Goal: Task Accomplishment & Management: Complete application form

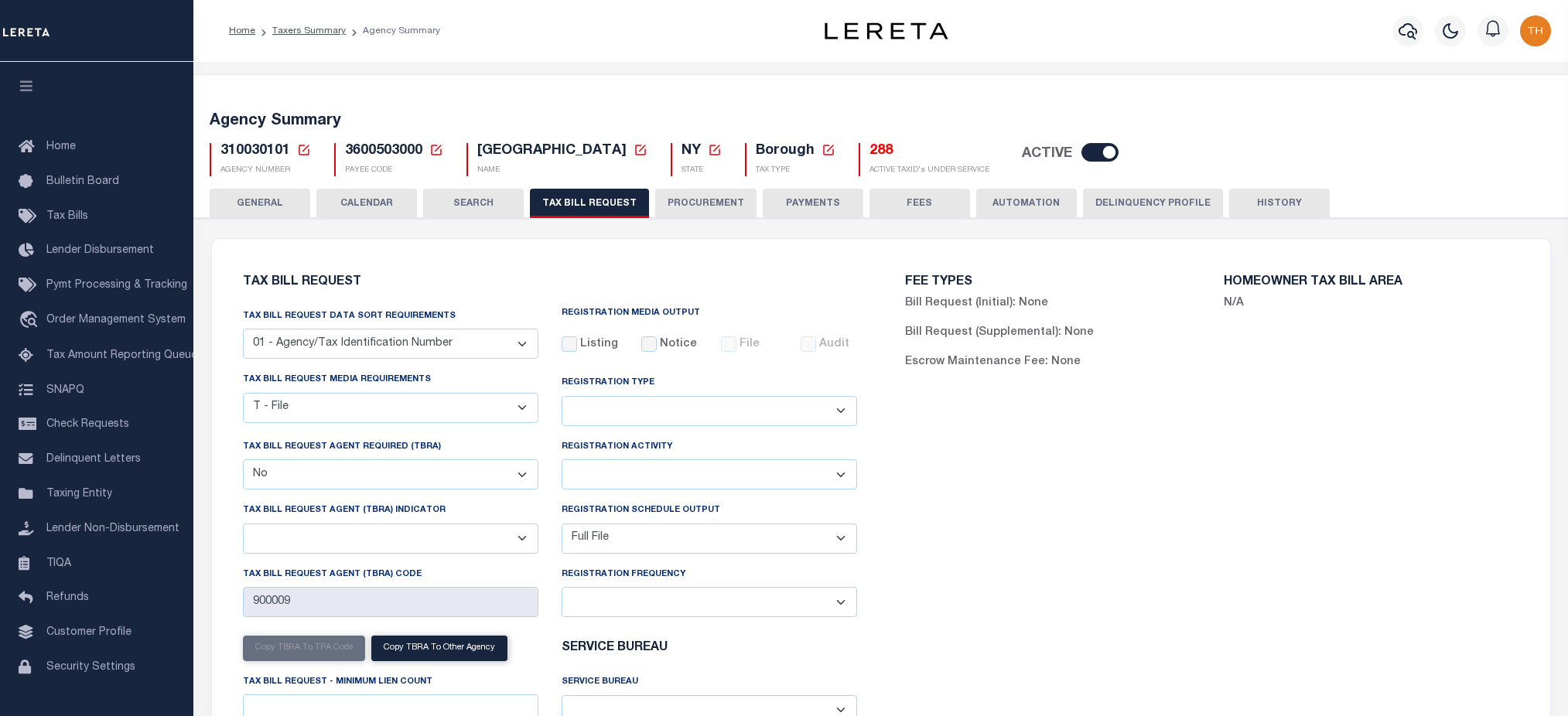
select select "22"
select select "false"
select select "1"
select select
select select "2"
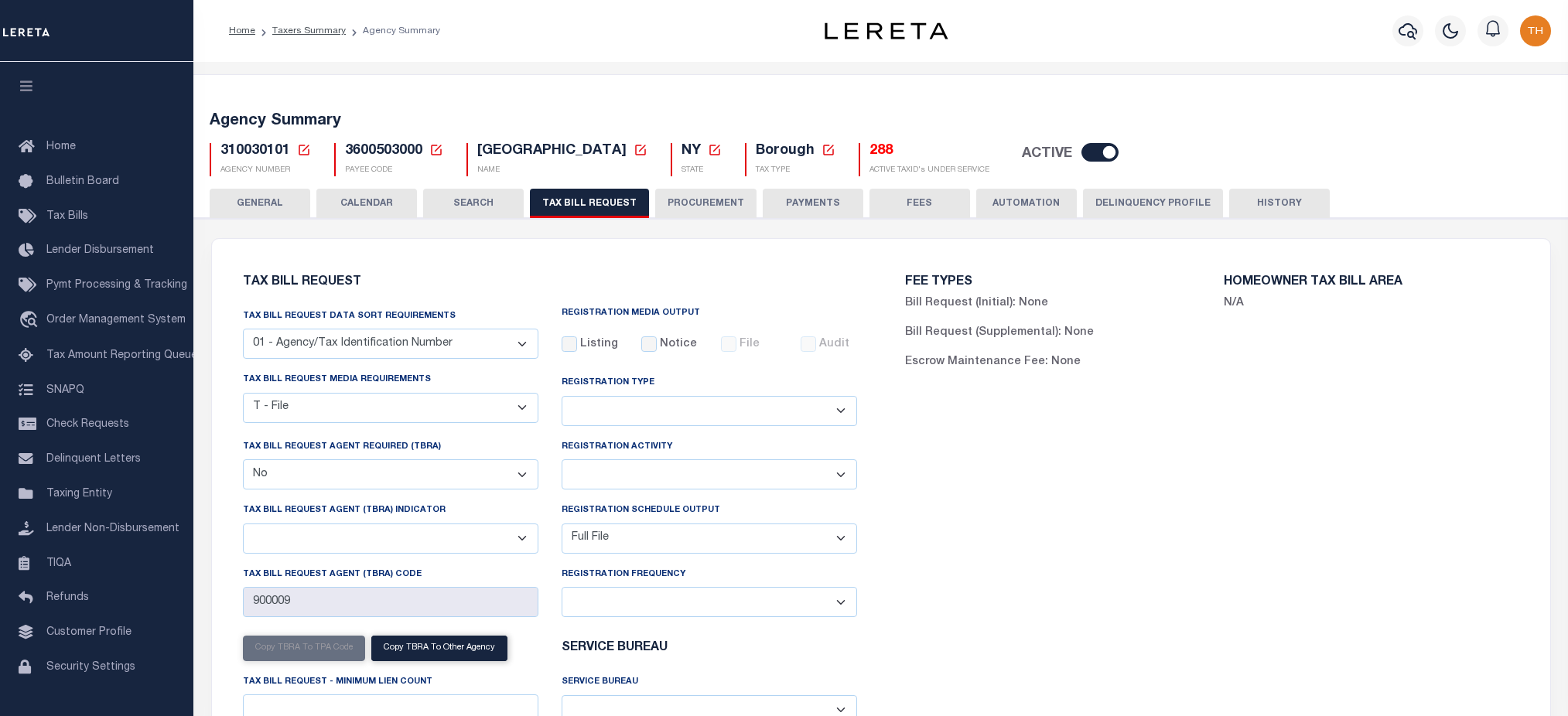
scroll to position [45, 0]
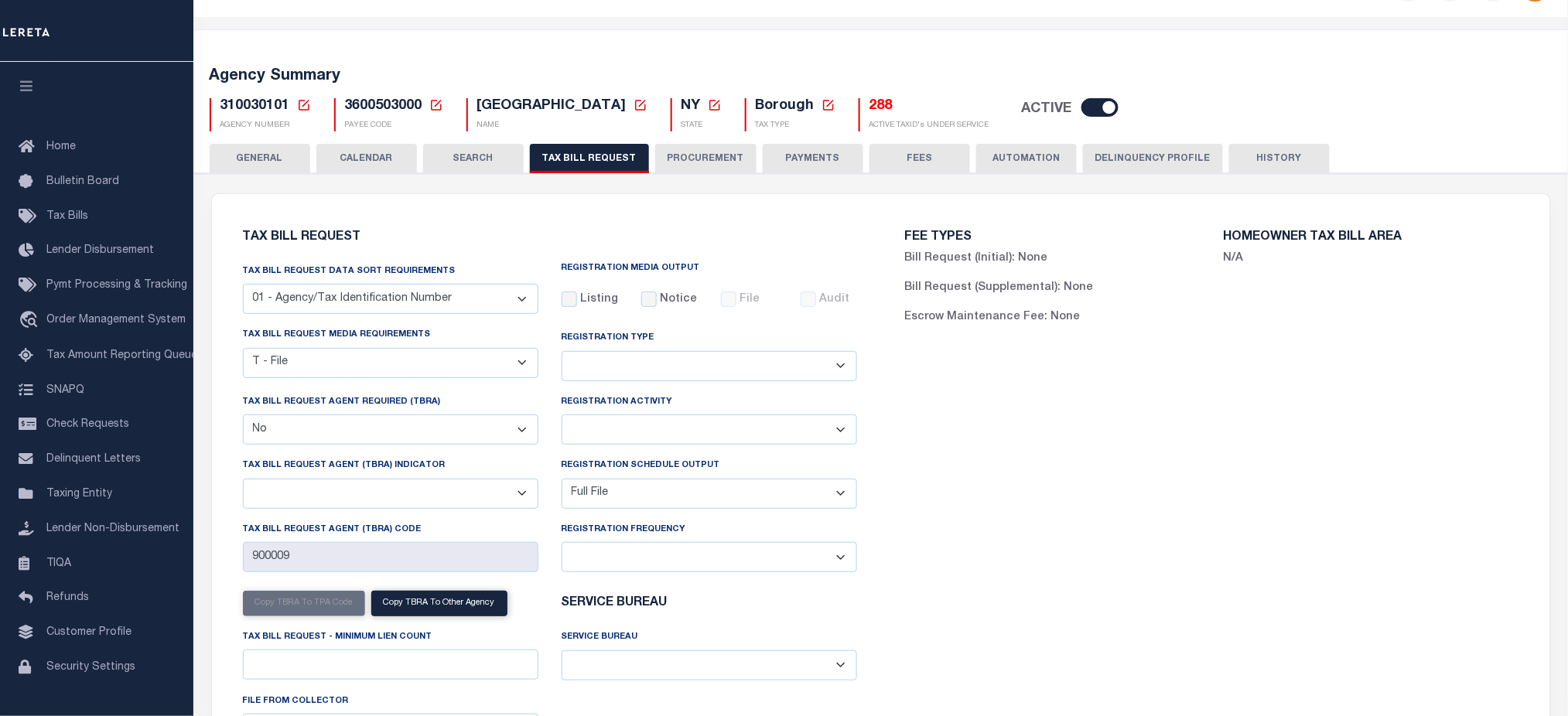
click at [361, 169] on button "CALENDAR" at bounding box center [366, 159] width 101 height 30
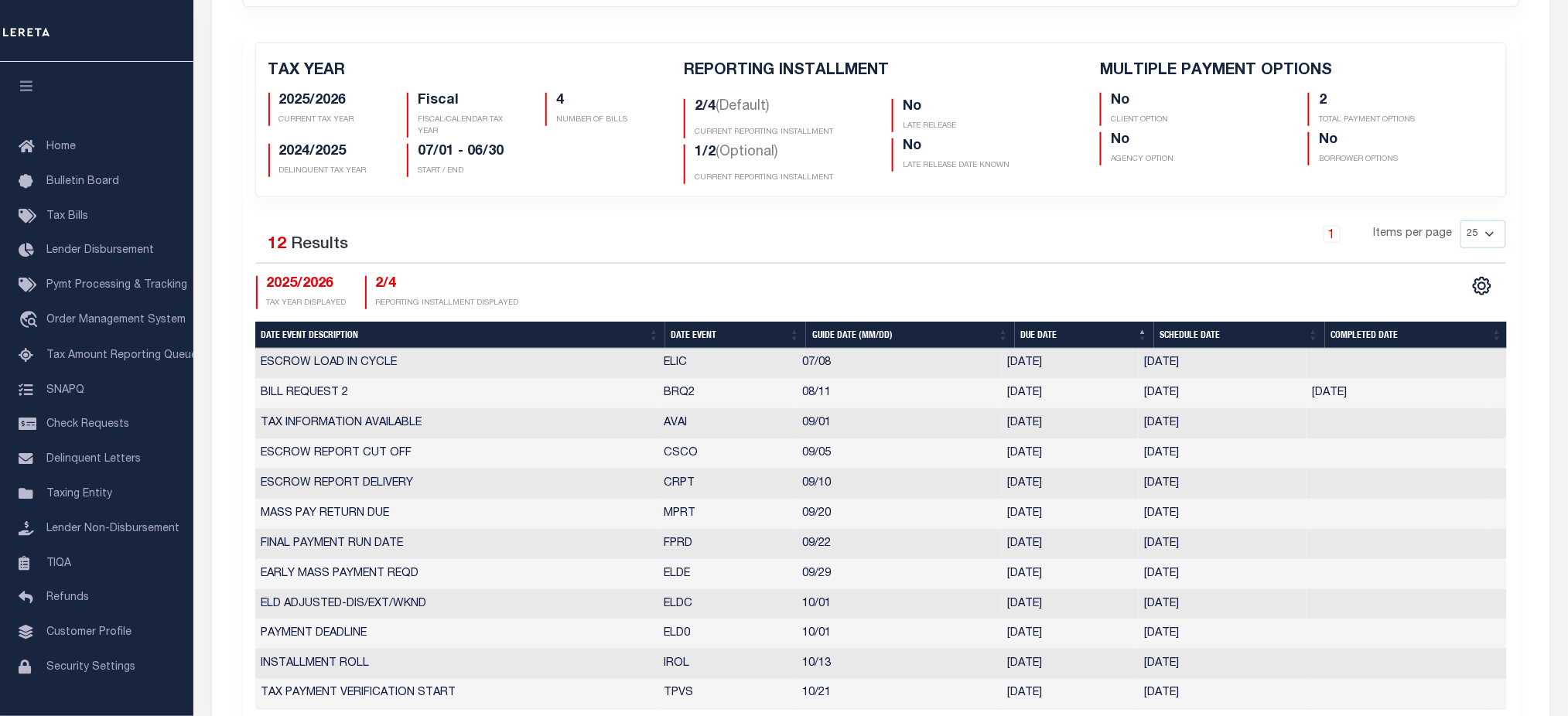
scroll to position [0, 0]
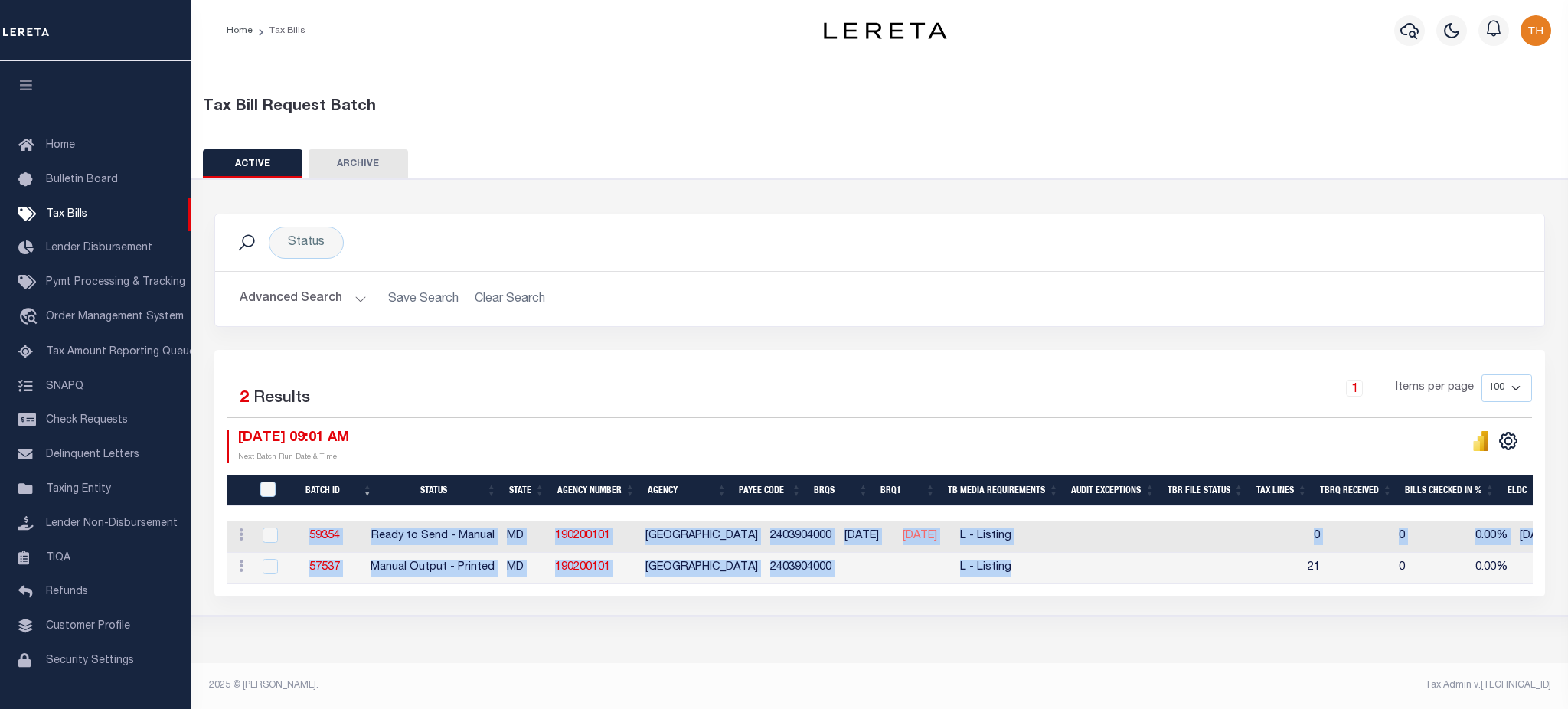
drag, startPoint x: 387, startPoint y: 535, endPoint x: 1068, endPoint y: 569, distance: 681.8
click at [1068, 569] on tbody "ACTIONS [GEOGRAPHIC_DATA] 59354 Ready to Send - Manual MD 190200101 CRISFIELD C…" at bounding box center [1362, 553] width 2271 height 63
click at [1058, 595] on div "Selected 2 Results 1 Items per page 100 200 500 1000 08/28/2025 09:01 AM" at bounding box center [879, 473] width 1331 height 247
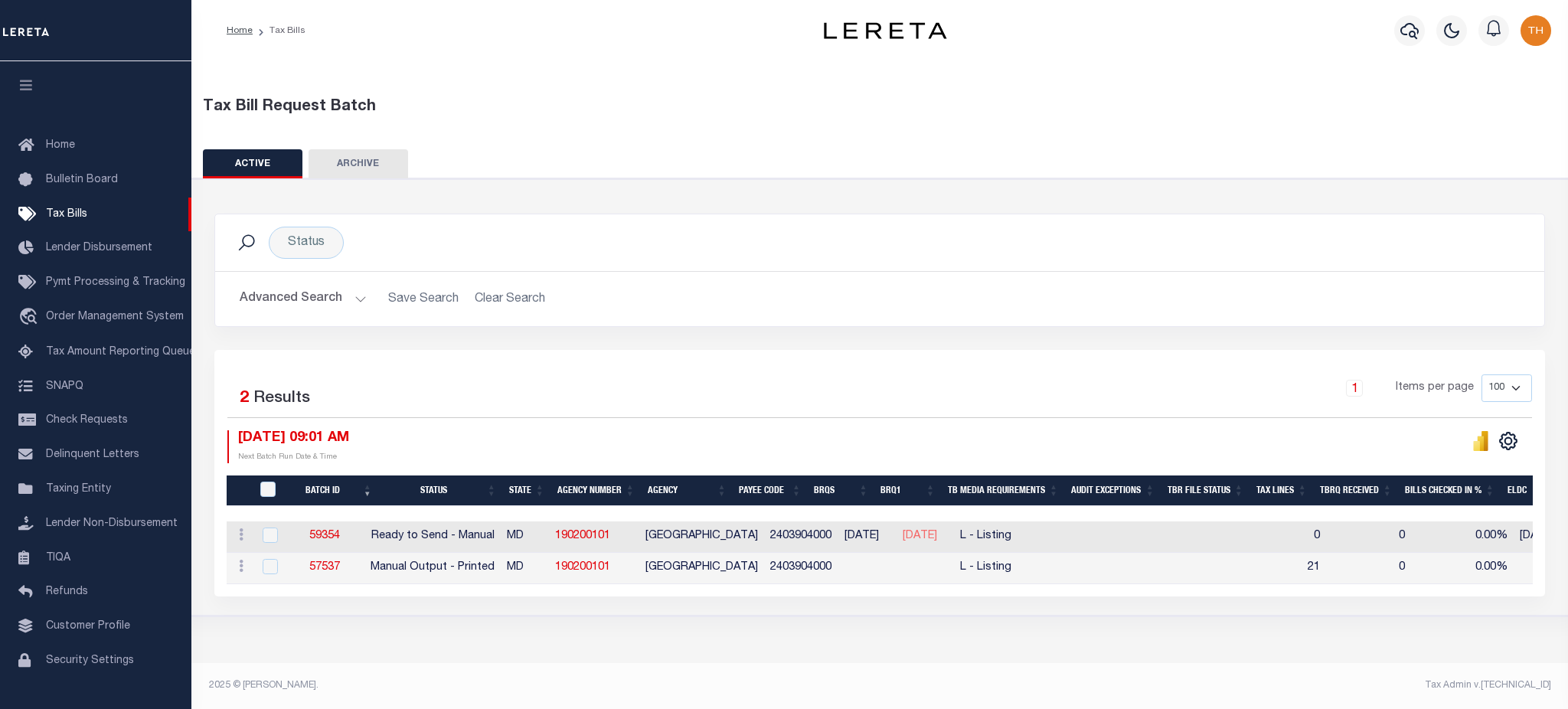
click at [525, 638] on div "Tax Bill Request Batch ACTIVE ARCHIVE HISTORY Search" at bounding box center [879, 362] width 1376 height 602
click at [604, 537] on link "190200101" at bounding box center [583, 536] width 55 height 11
checkbox input "true"
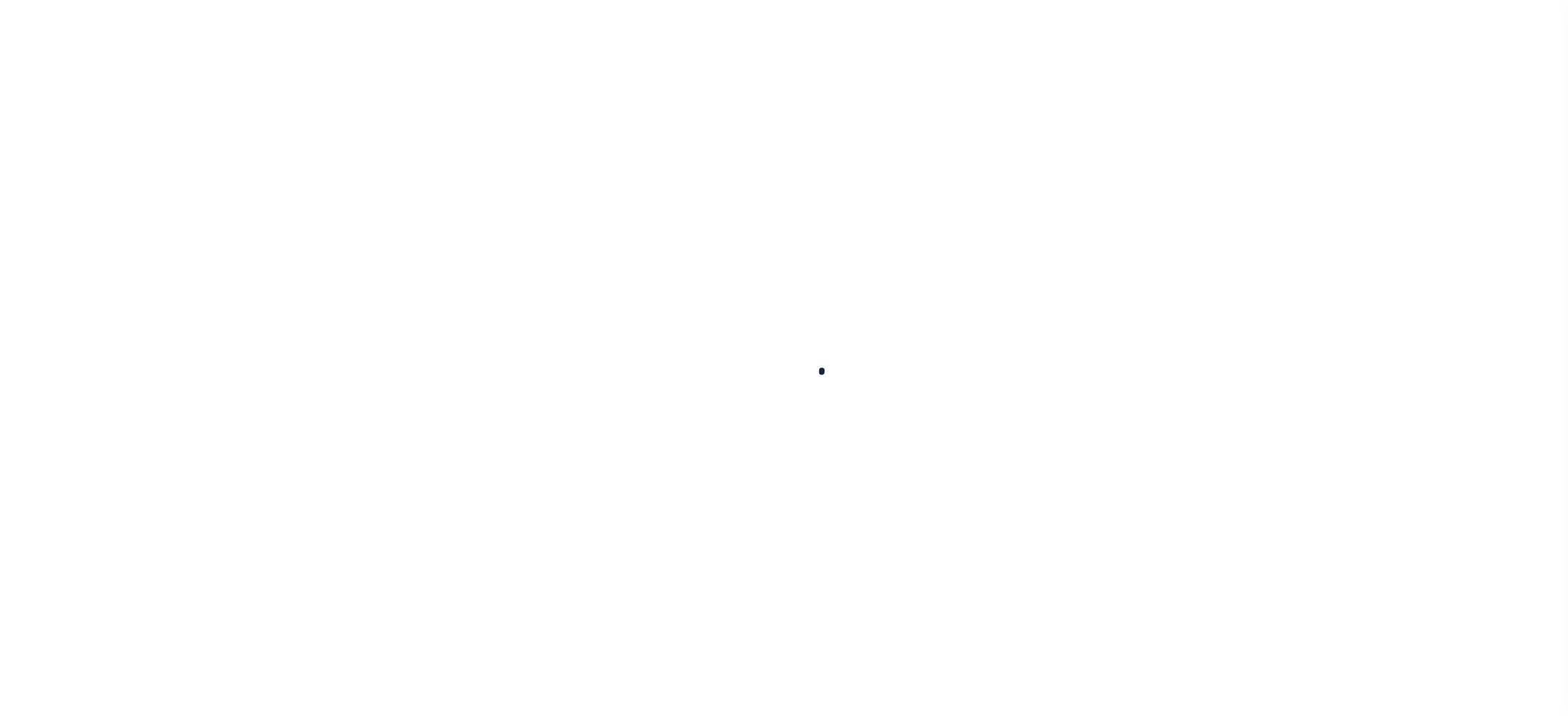
select select
checkbox input "false"
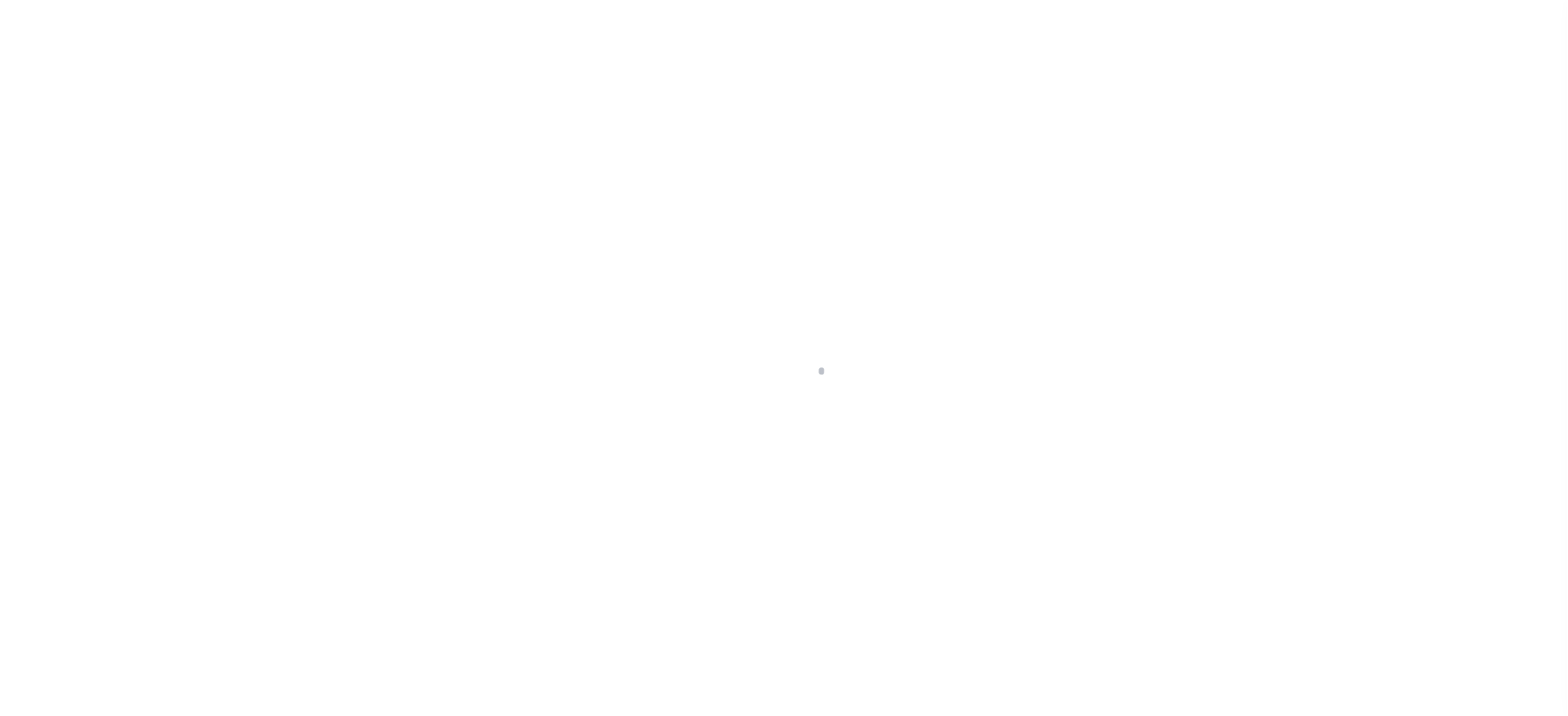
checkbox input "false"
type input "2403904000"
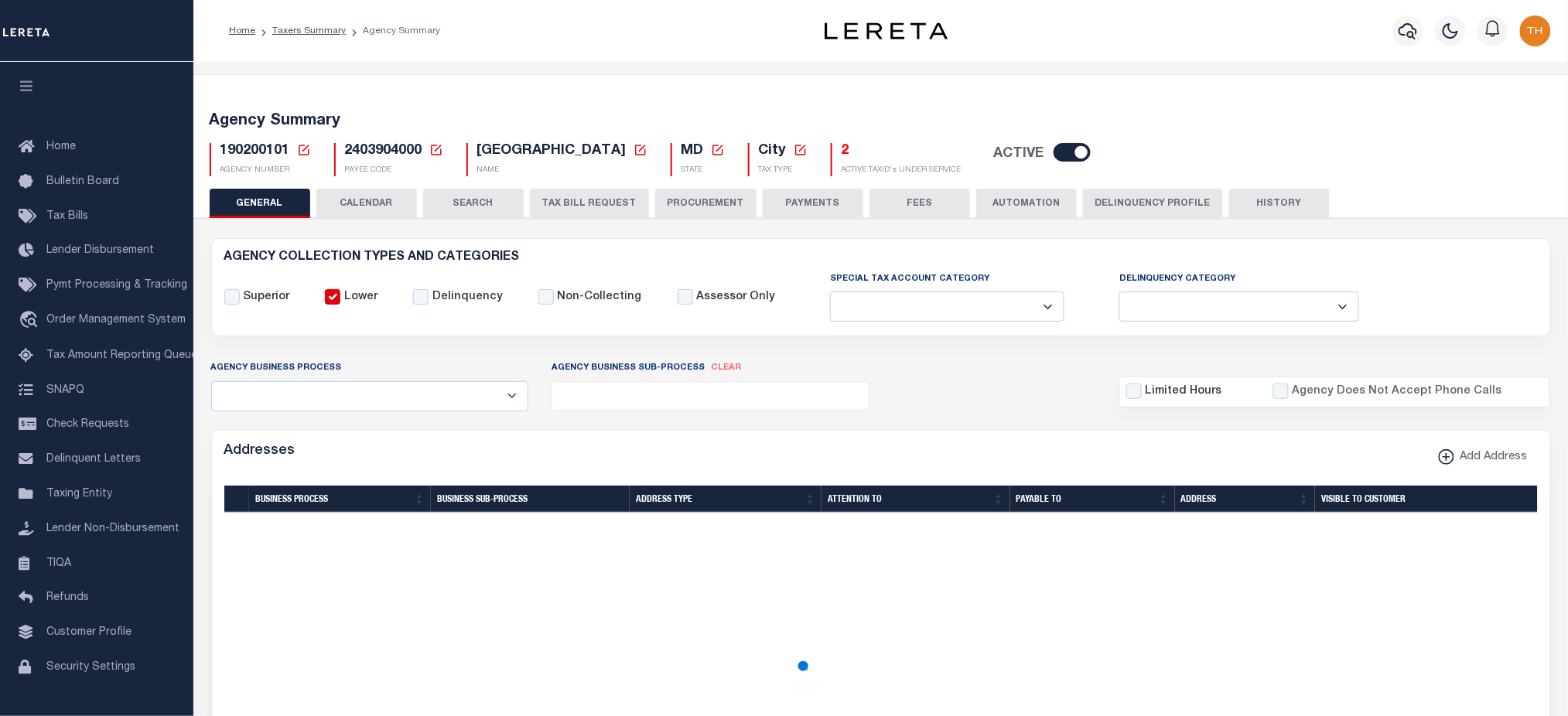
click at [620, 209] on button "TAX BILL REQUEST" at bounding box center [589, 204] width 119 height 30
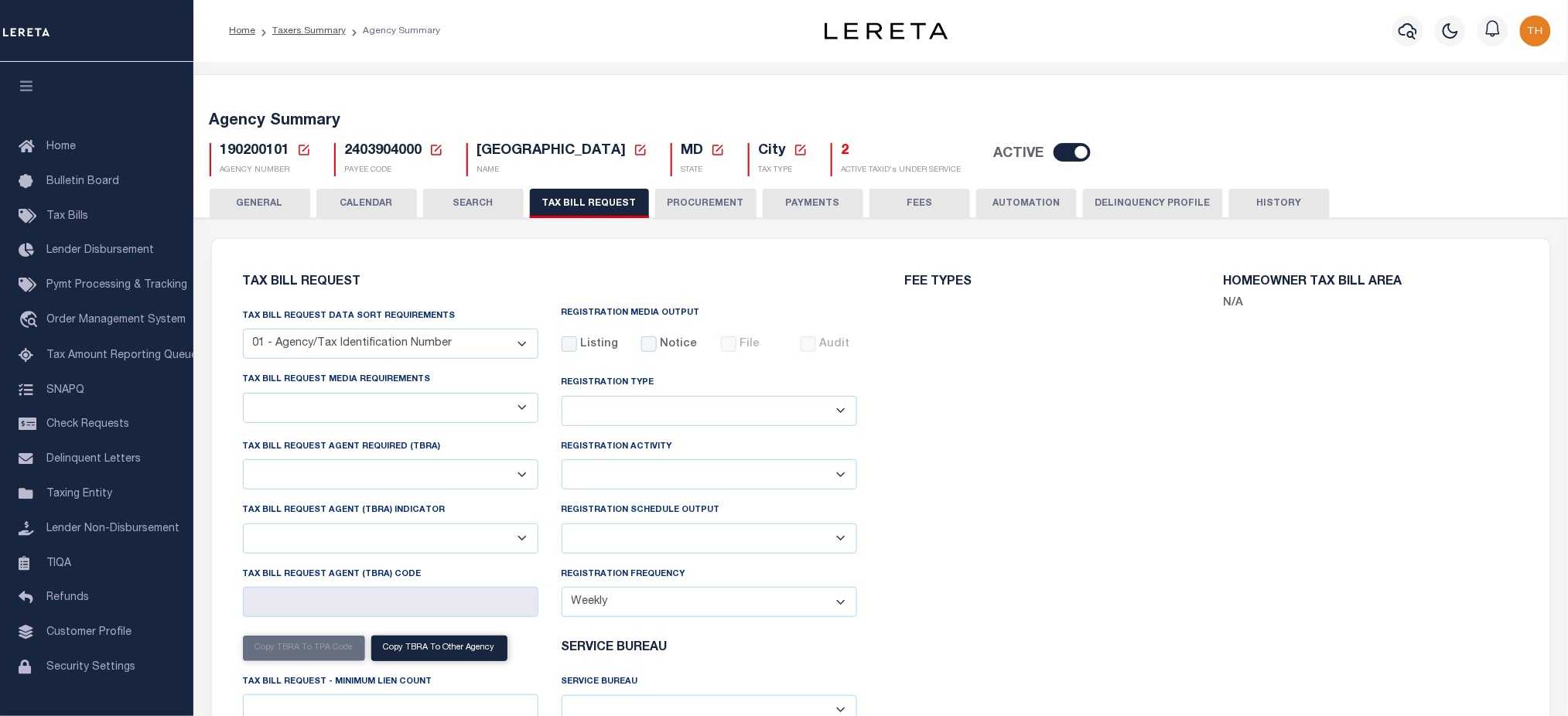
select select "20"
select select "false"
select select "1"
select select
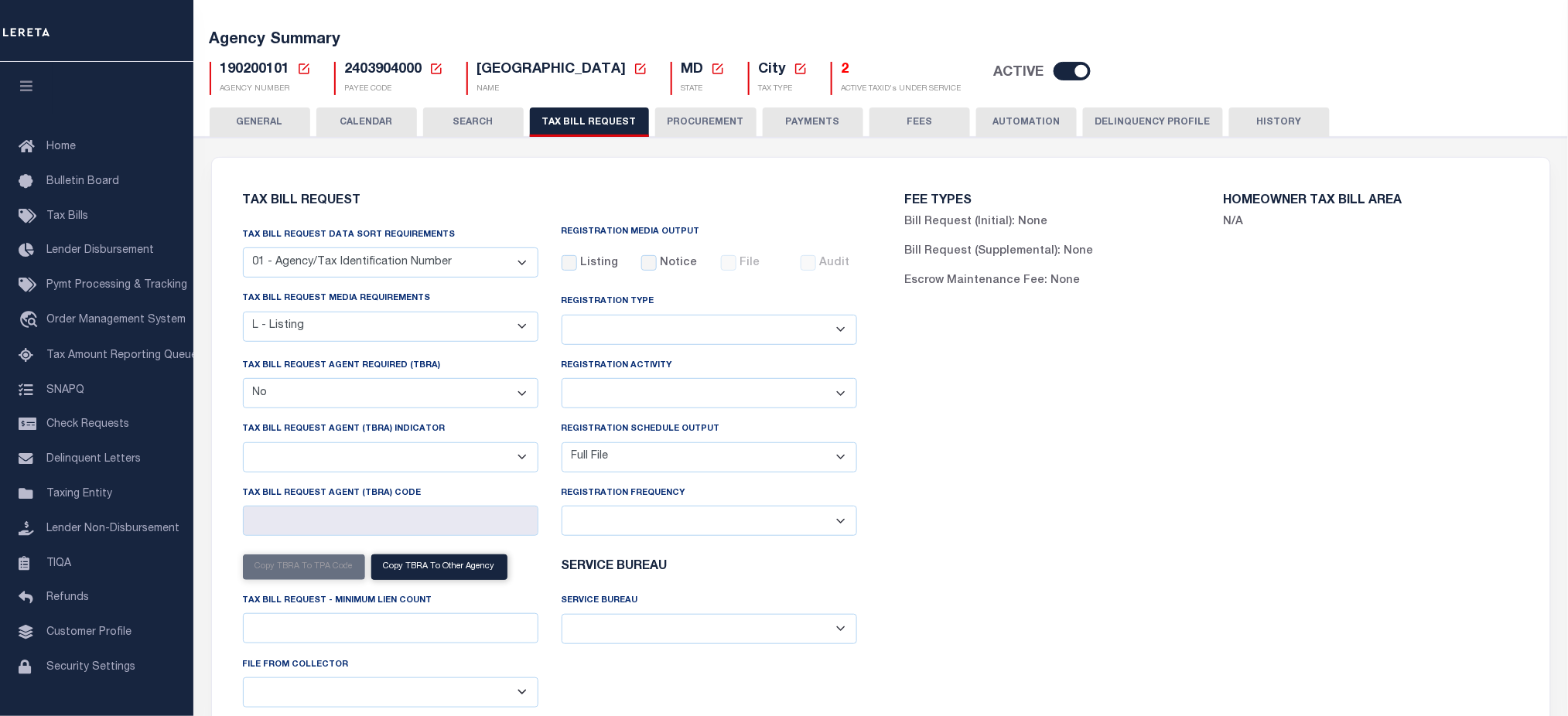
scroll to position [103, 0]
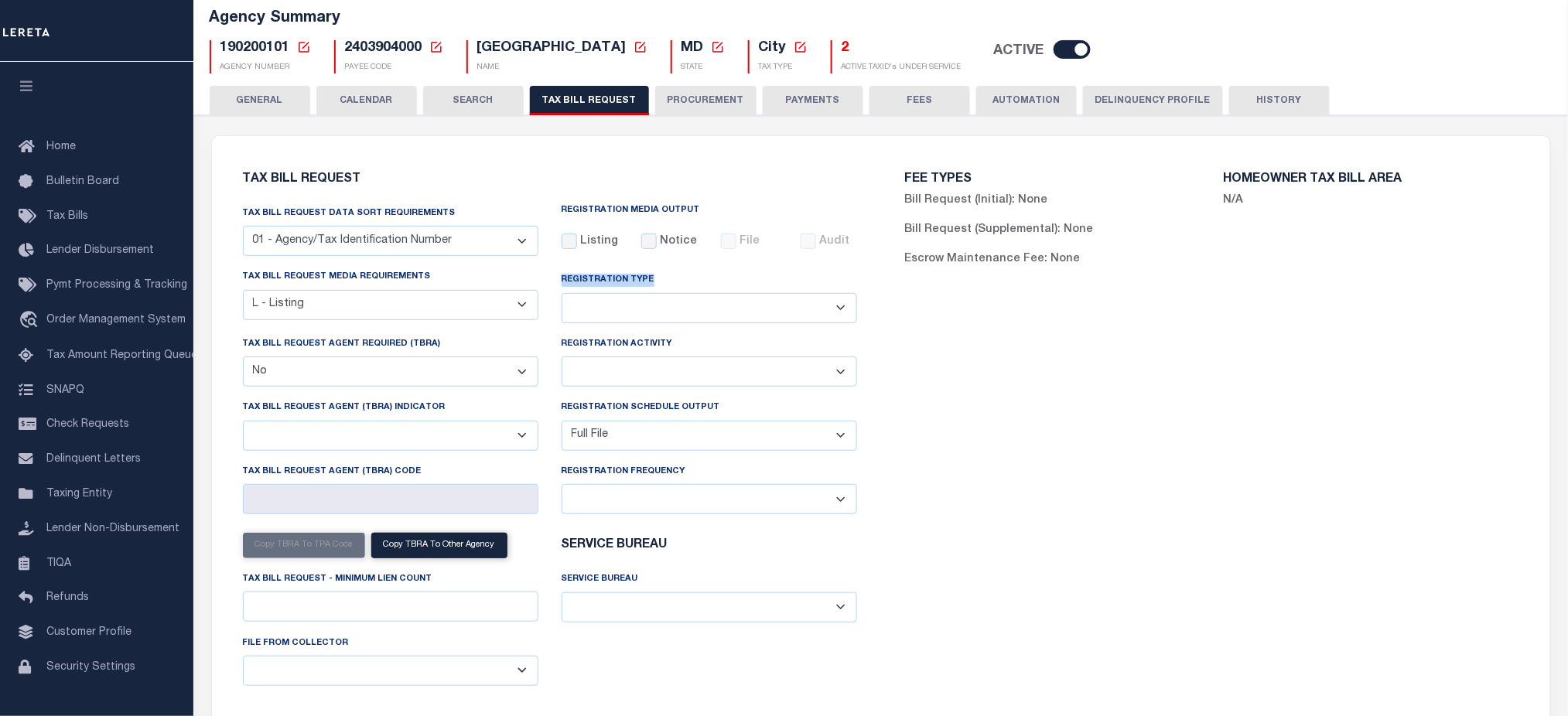
drag, startPoint x: 559, startPoint y: 273, endPoint x: 653, endPoint y: 289, distance: 95.4
click at [652, 289] on div "Registration Type Adds and Deletes Adds Only Deletes Only" at bounding box center [709, 302] width 318 height 66
click at [659, 290] on div "Registration Type Adds and Deletes Adds Only Deletes Only" at bounding box center [710, 296] width 295 height 51
drag, startPoint x: 560, startPoint y: 351, endPoint x: 676, endPoint y: 347, distance: 116.1
click at [667, 348] on div "Registration Activity Installment Yearly" at bounding box center [710, 361] width 295 height 51
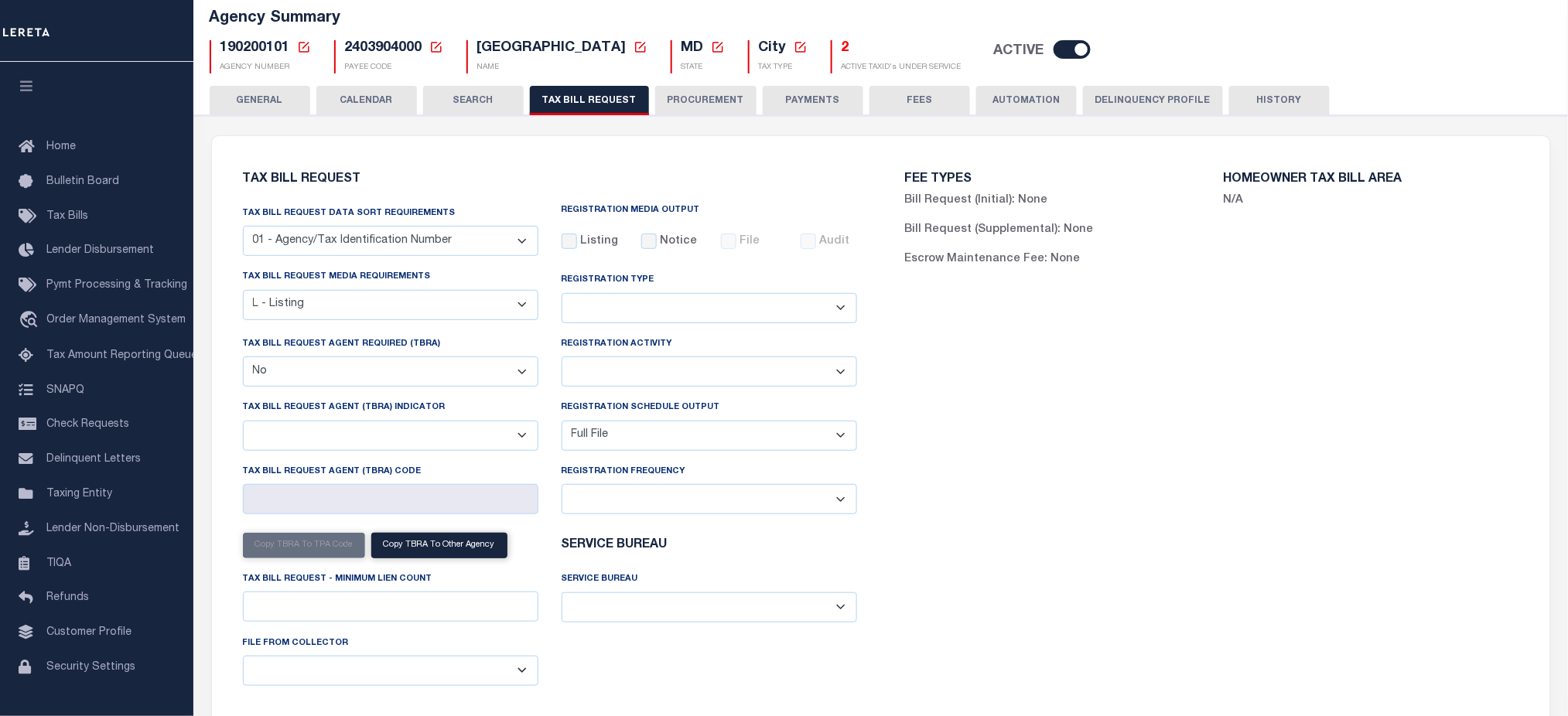
click at [677, 347] on div "Registration Activity Installment Yearly" at bounding box center [710, 361] width 295 height 51
drag, startPoint x: 559, startPoint y: 413, endPoint x: 725, endPoint y: 419, distance: 166.1
click at [725, 419] on div "Registration Schedule Output Delta File Full File" at bounding box center [709, 431] width 318 height 64
drag, startPoint x: 691, startPoint y: 481, endPoint x: 563, endPoint y: 402, distance: 150.4
click at [563, 403] on div "Tax Bill Request Data Sort Requirements 01 - Agency/Tax Identification Number 0…" at bounding box center [550, 451] width 638 height 494
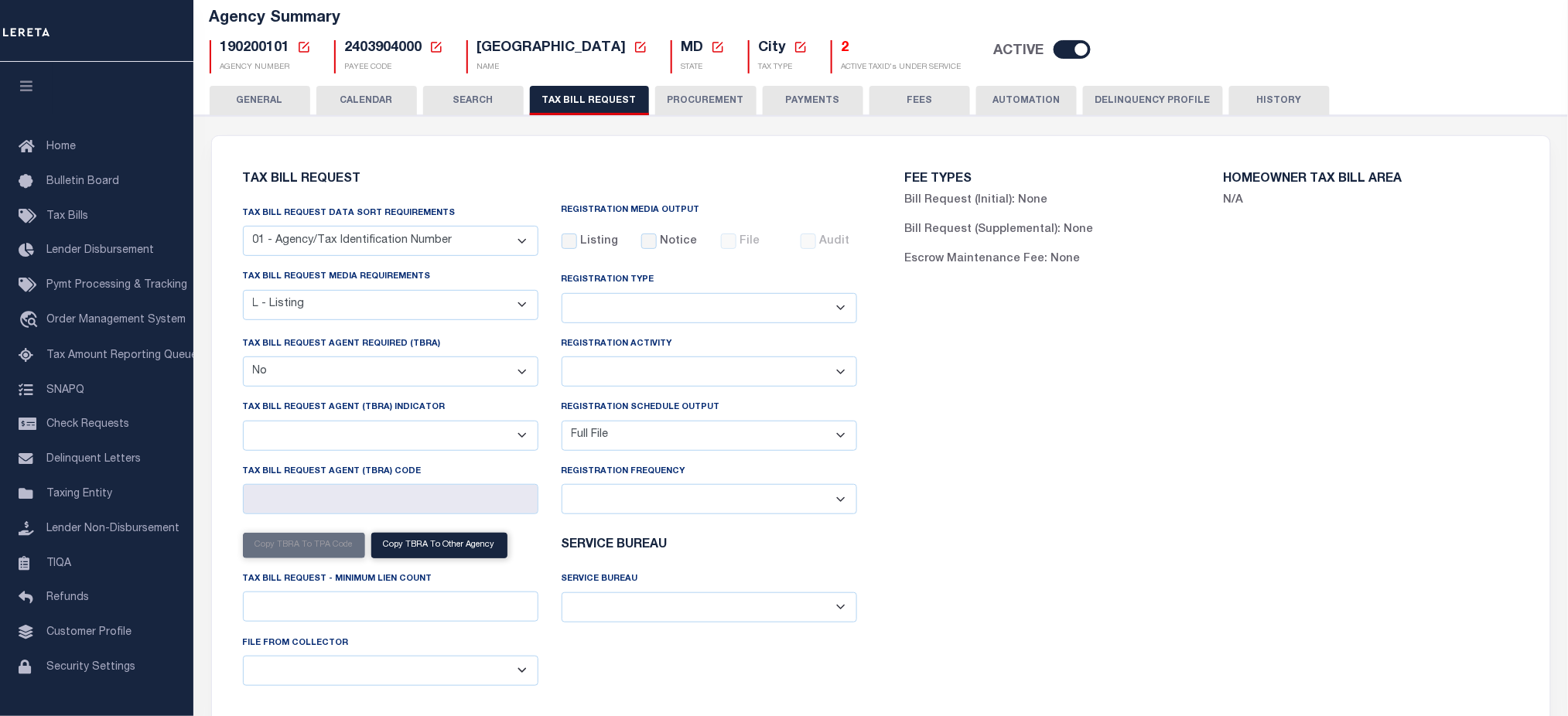
drag, startPoint x: 563, startPoint y: 400, endPoint x: 553, endPoint y: 301, distance: 99.5
click at [553, 304] on div "Tax Bill Request Data Sort Requirements 01 - Agency/Tax Identification Number 0…" at bounding box center [550, 451] width 638 height 494
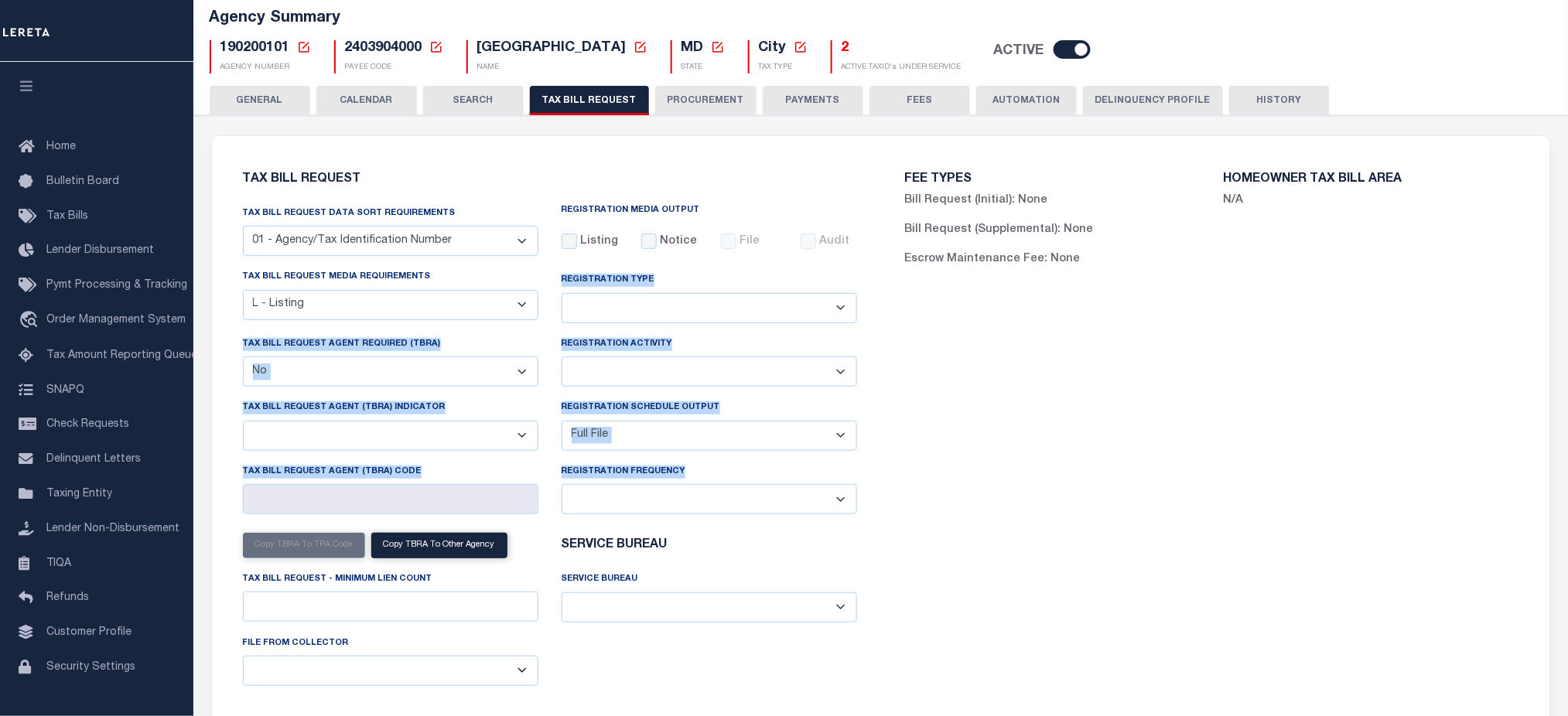
drag, startPoint x: 555, startPoint y: 276, endPoint x: 724, endPoint y: 471, distance: 258.0
click at [724, 471] on div "Tax Bill Request Data Sort Requirements 01 - Agency/Tax Identification Number 0…" at bounding box center [550, 451] width 638 height 494
